Goal: Task Accomplishment & Management: Use online tool/utility

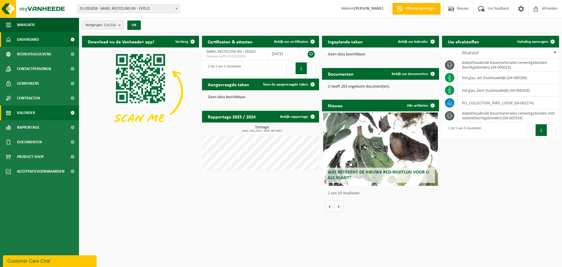
click at [35, 112] on span "Kalender" at bounding box center [26, 112] width 18 height 15
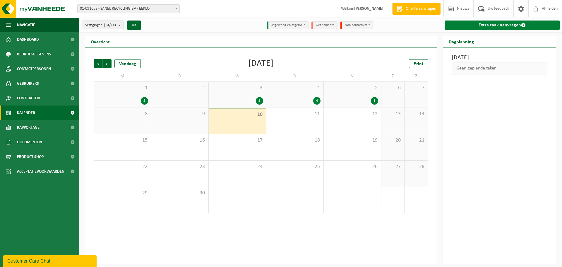
click at [495, 26] on link "Extra taak aanvragen" at bounding box center [502, 24] width 115 height 9
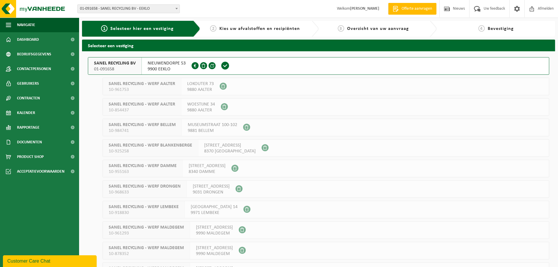
click at [114, 66] on span "SANEL RECYCLING BV" at bounding box center [115, 63] width 42 height 6
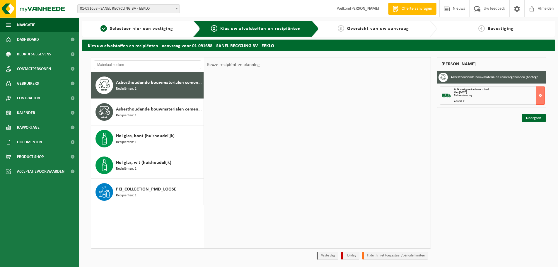
click at [107, 68] on input "text" at bounding box center [147, 64] width 107 height 9
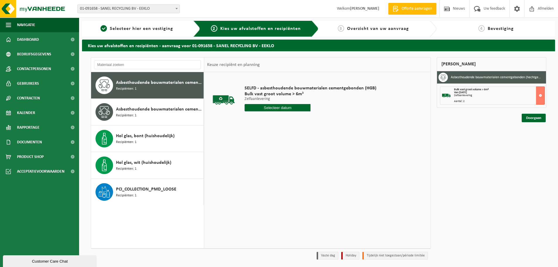
click at [128, 84] on span "Asbesthoudende bouwmaterialen cementgebonden (hechtgebonden)" at bounding box center [159, 82] width 86 height 7
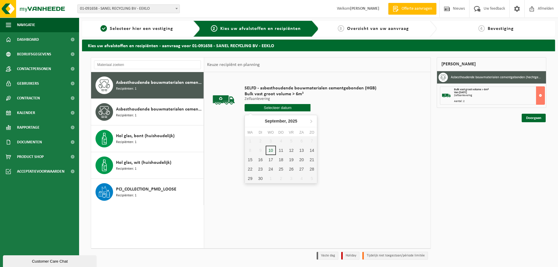
click at [280, 108] on input "text" at bounding box center [277, 107] width 66 height 7
click at [281, 150] on div "11" at bounding box center [281, 149] width 10 height 9
type input "Van 2025-09-11"
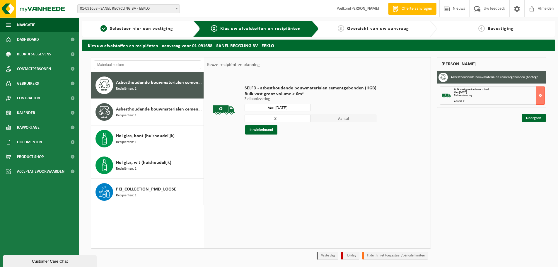
type input "2"
click at [304, 118] on input "2" at bounding box center [277, 118] width 66 height 8
click at [536, 117] on link "Doorgaan" at bounding box center [533, 118] width 24 height 8
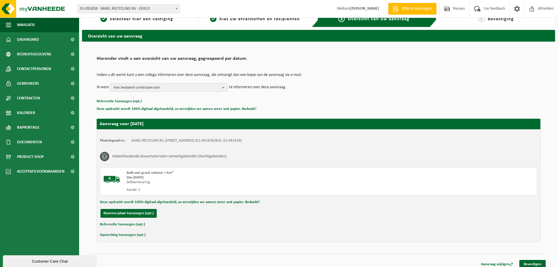
scroll to position [14, 0]
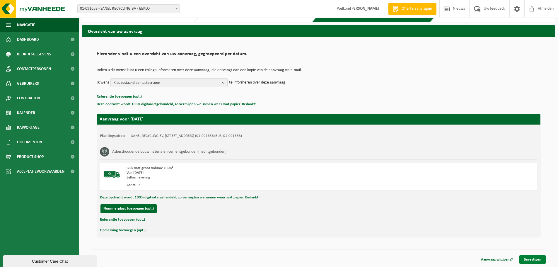
click at [528, 259] on link "Bevestigen" at bounding box center [532, 259] width 26 height 8
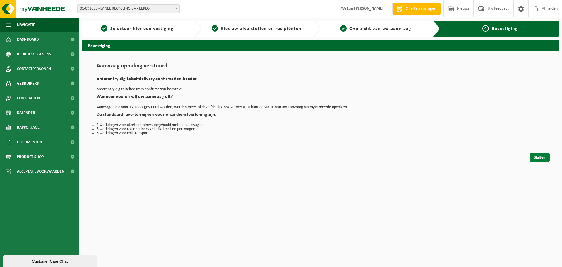
click at [543, 155] on link "Sluiten" at bounding box center [540, 157] width 20 height 8
